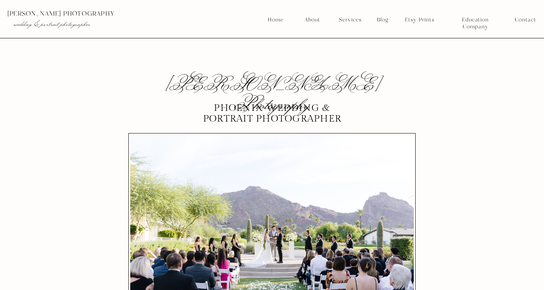
click at [350, 22] on nav "Services" at bounding box center [350, 19] width 28 height 7
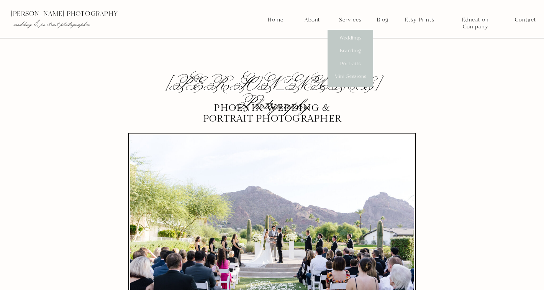
click at [345, 80] on div at bounding box center [351, 58] width 46 height 57
click at [349, 75] on nav "Mini Sessions" at bounding box center [351, 76] width 34 height 7
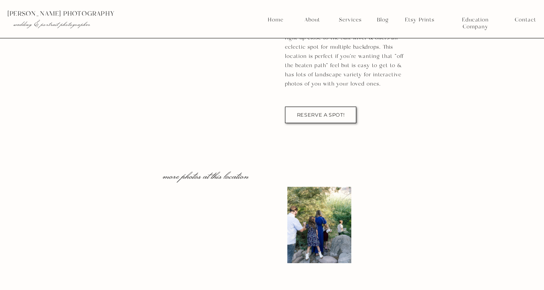
scroll to position [2761, 0]
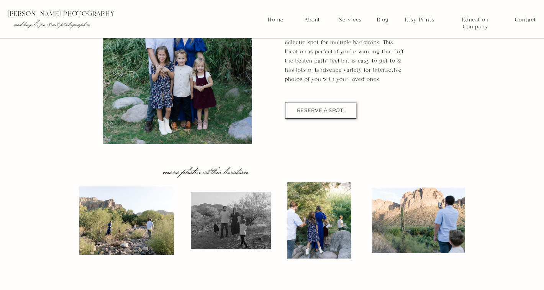
click at [326, 105] on div at bounding box center [320, 110] width 71 height 16
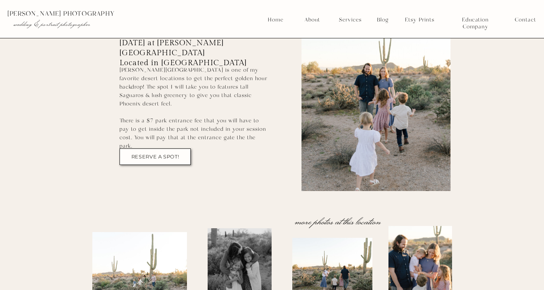
scroll to position [2322, 0]
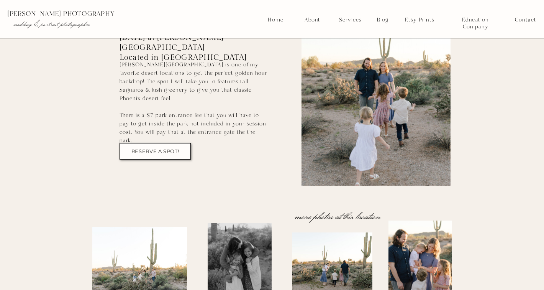
click at [145, 148] on nav "RESERVE A SPOT!" at bounding box center [155, 151] width 51 height 6
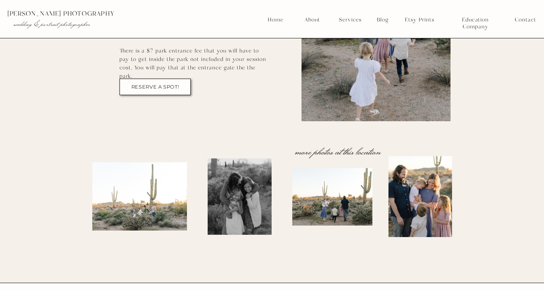
scroll to position [2406, 0]
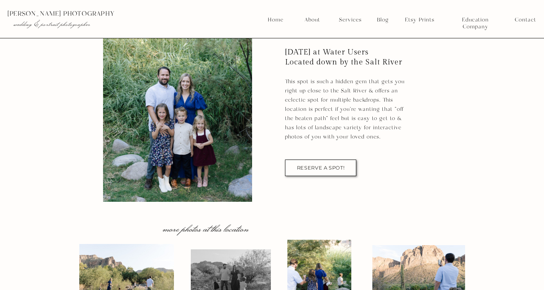
click at [507, 125] on div "Kaylie Miller Photography menu Home About Services Contact Blog kaylie miller p…" at bounding box center [272, 288] width 544 height 5982
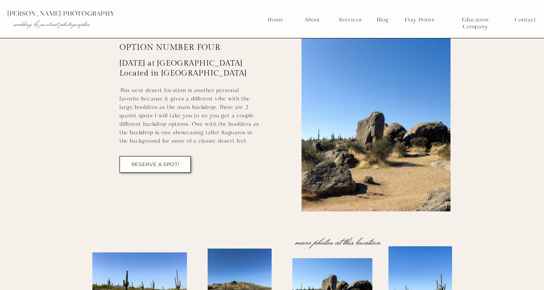
scroll to position [3062, 0]
